Goal: Task Accomplishment & Management: Use online tool/utility

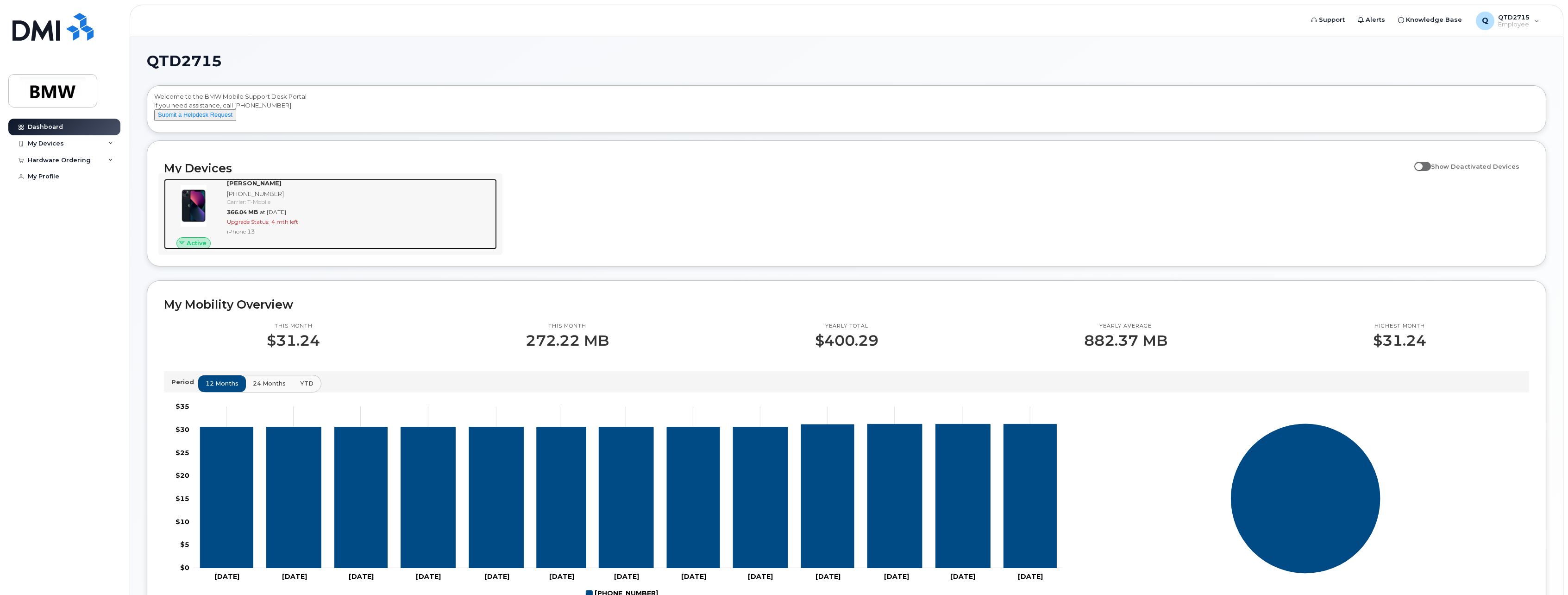
click at [315, 225] on div "Jacob Rollins 864-999-1797 Carrier: T-Mobile 366.04 MB at Sep 01, 2025 Upgrade …" at bounding box center [360, 214] width 274 height 71
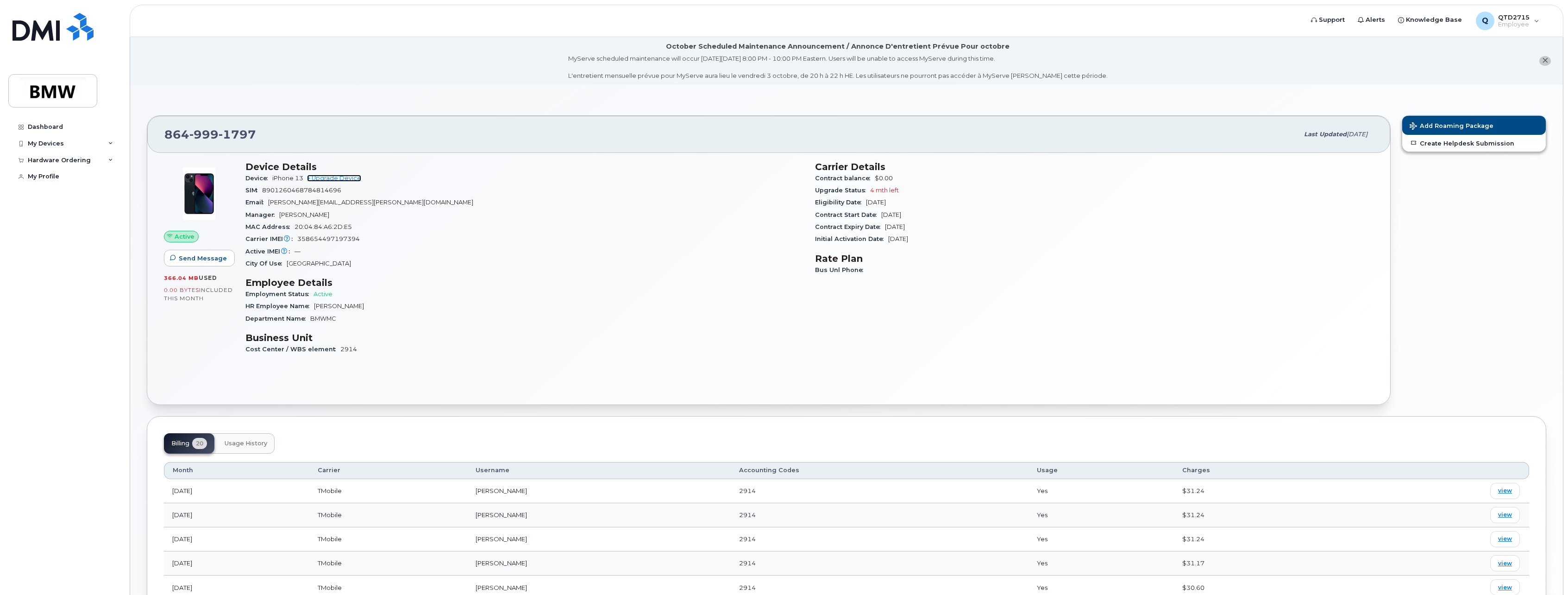
click at [340, 177] on link "+ Upgrade Device" at bounding box center [334, 178] width 54 height 7
